Goal: Download file/media

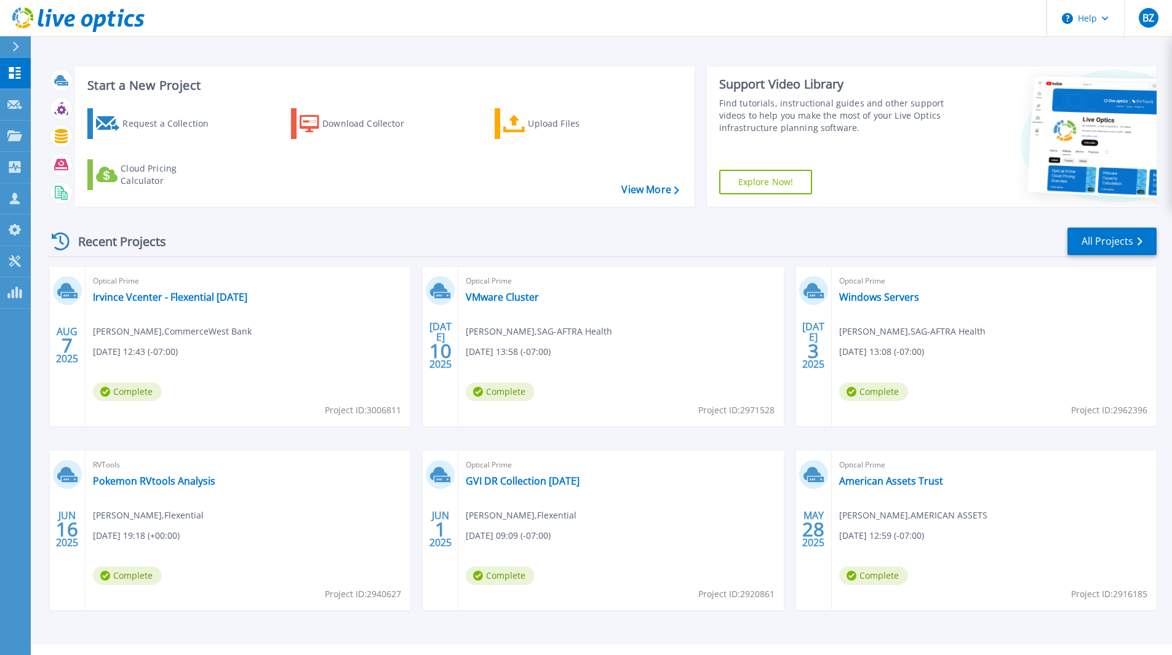
click at [378, 229] on div "Recent Projects All Projects" at bounding box center [601, 241] width 1109 height 31
click at [190, 303] on link "Irvince Vcenter - Flexential [DATE]" at bounding box center [170, 297] width 154 height 12
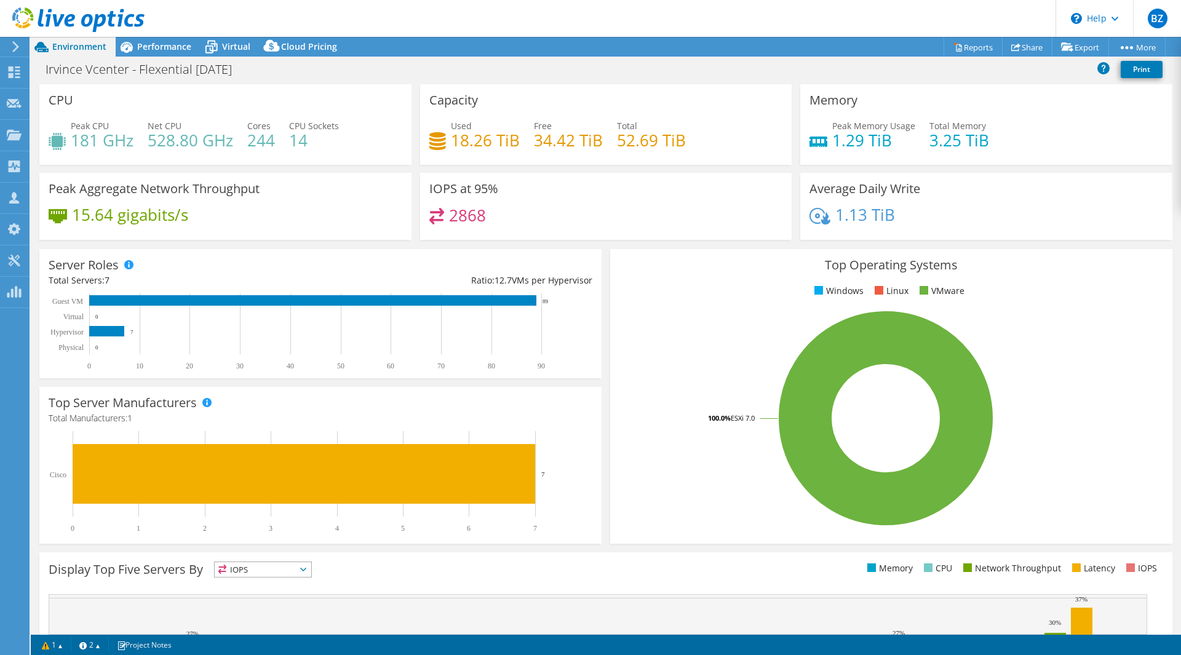
select select "USD"
click at [980, 51] on link "Reports" at bounding box center [973, 47] width 59 height 19
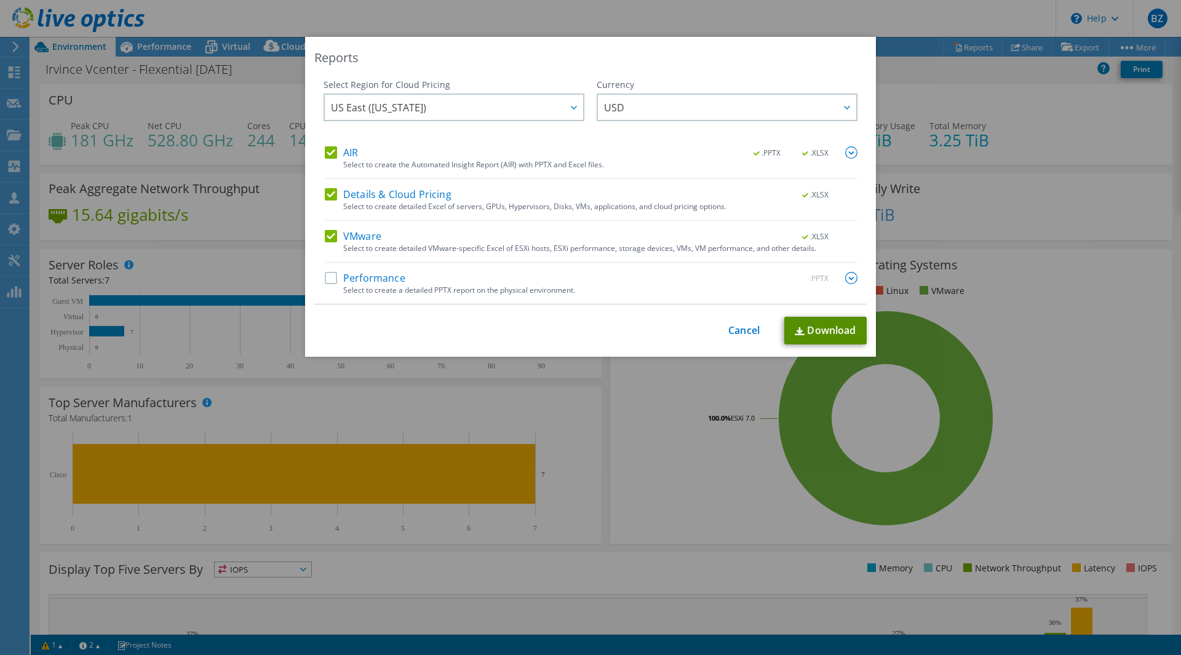
click at [821, 332] on link "Download" at bounding box center [826, 331] width 82 height 28
click at [743, 331] on link "Cancel" at bounding box center [744, 331] width 31 height 12
